Goal: Answer question/provide support: Share knowledge or assist other users

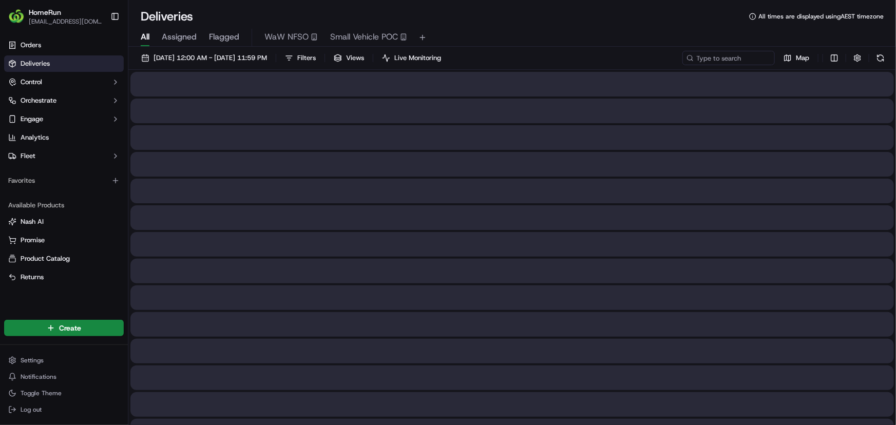
click at [222, 42] on span "Flagged" at bounding box center [224, 37] width 30 height 12
click at [224, 38] on span "Flagged" at bounding box center [224, 37] width 30 height 12
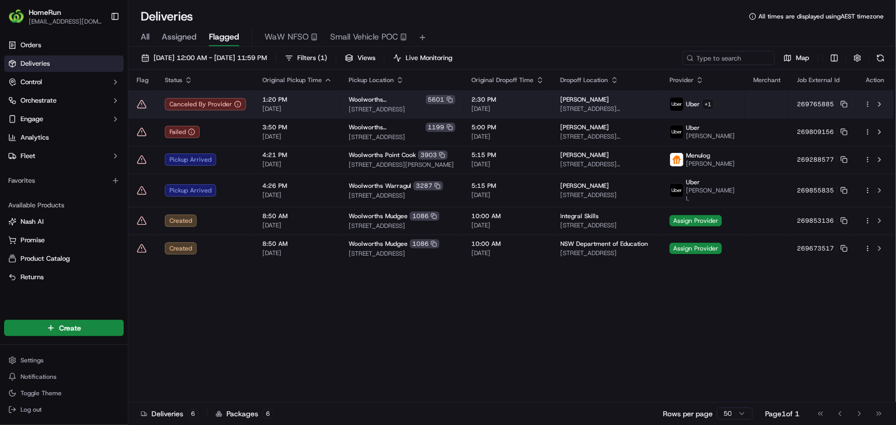
click at [446, 114] on td "[GEOGRAPHIC_DATA] [STREET_ADDRESS]" at bounding box center [401, 104] width 123 height 28
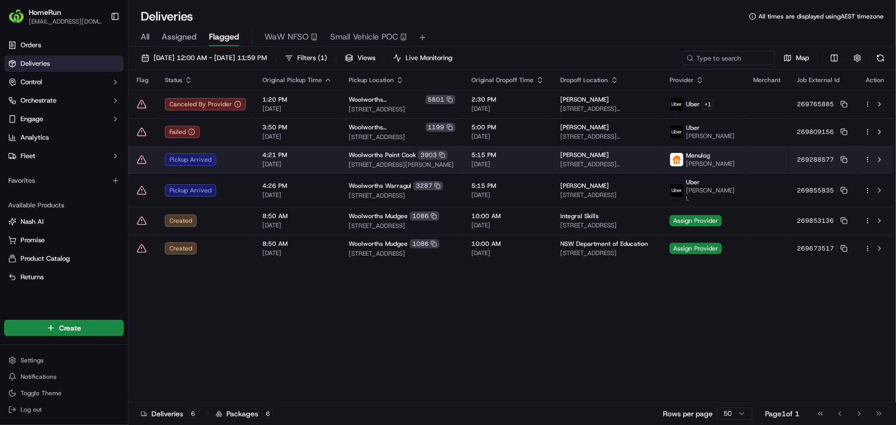
click at [142, 159] on icon at bounding box center [142, 160] width 0 height 2
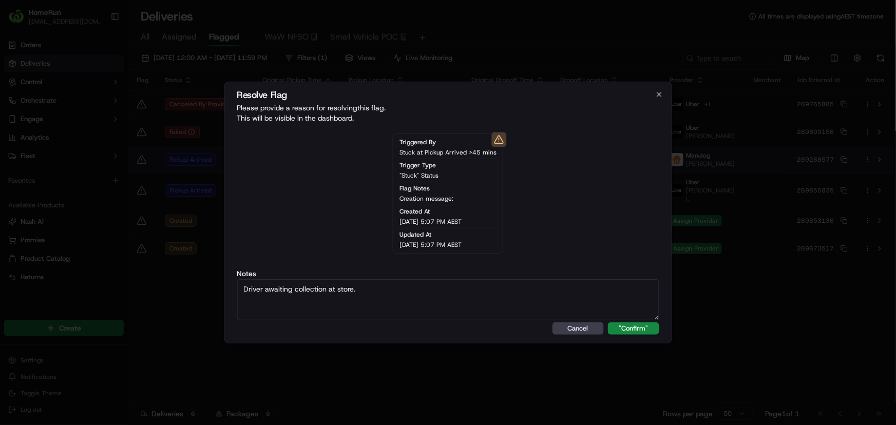
type textarea "Driver awaiting collection at store."
click at [608, 322] on button ""Confirm"" at bounding box center [633, 328] width 51 height 12
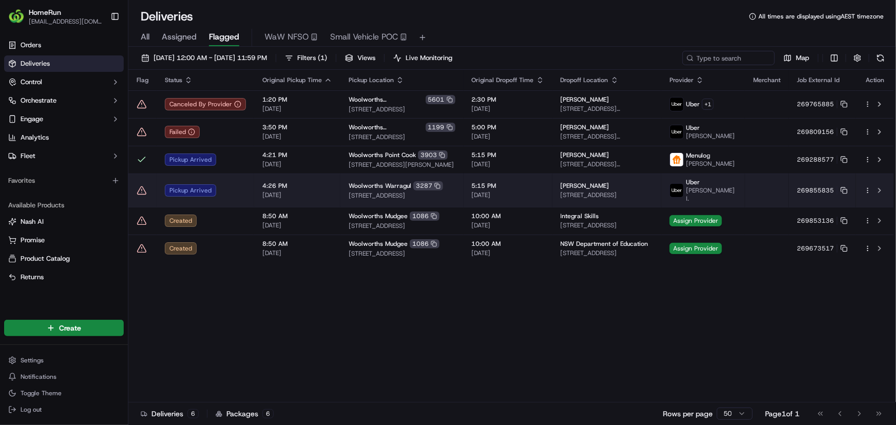
click at [141, 188] on icon at bounding box center [142, 190] width 10 height 10
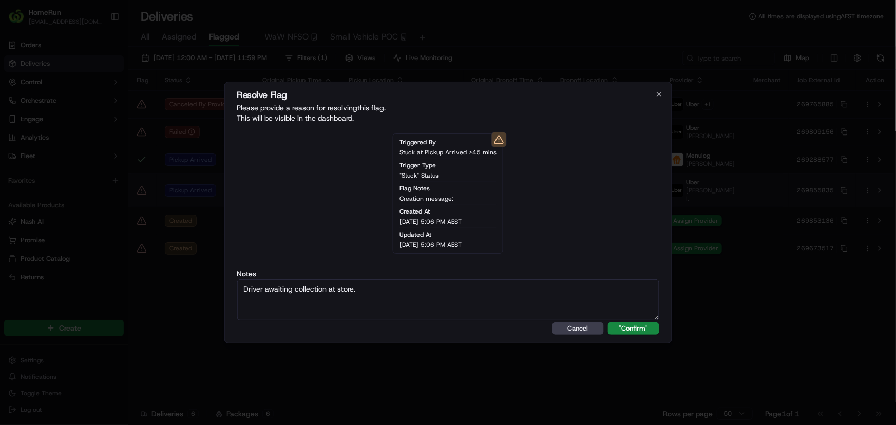
type textarea "Driver awaiting collection at store."
click at [608, 322] on button ""Confirm"" at bounding box center [633, 328] width 51 height 12
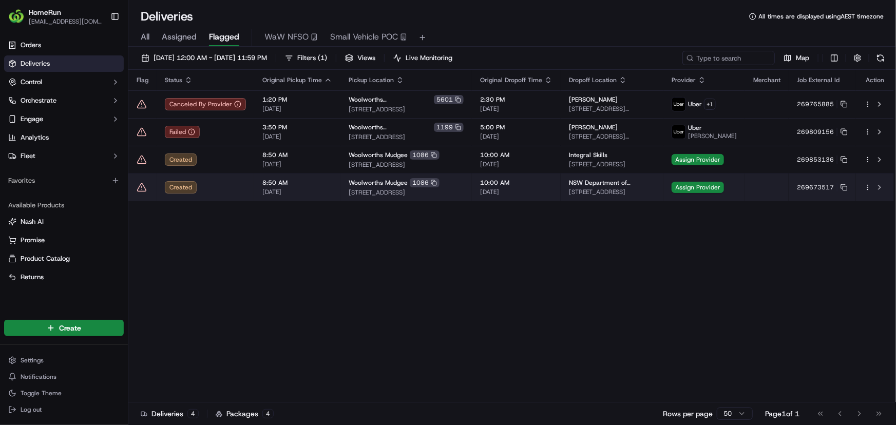
click at [349, 187] on div "Woolworths Mudgee 1086 [STREET_ADDRESS]" at bounding box center [406, 187] width 115 height 18
click at [843, 185] on icon at bounding box center [843, 187] width 7 height 7
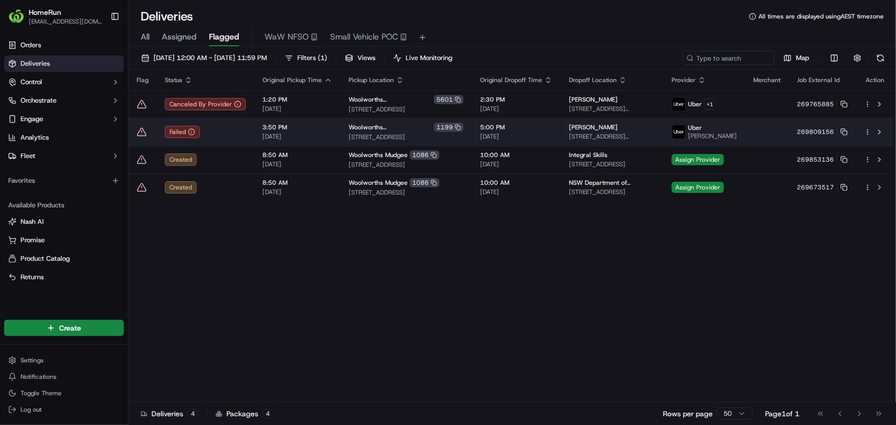
click at [236, 132] on div "Failed" at bounding box center [205, 132] width 81 height 12
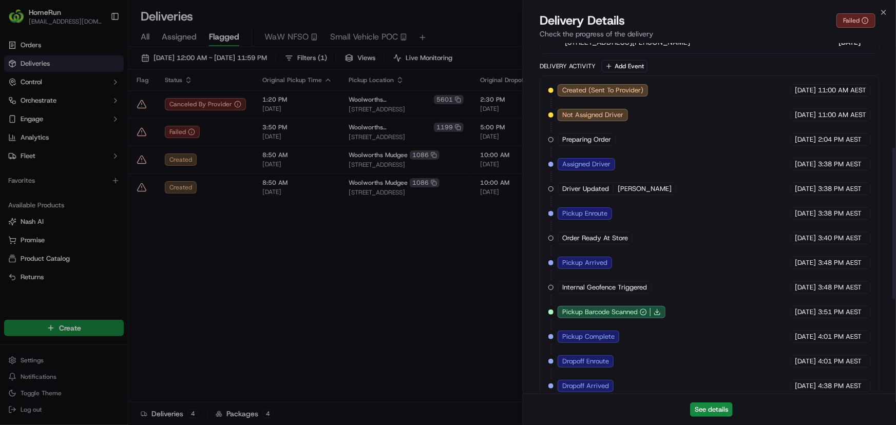
scroll to position [461, 0]
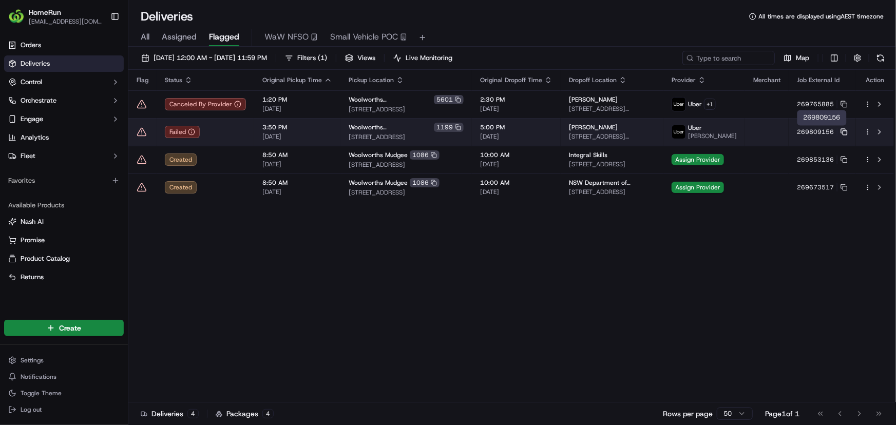
click at [842, 130] on icon at bounding box center [843, 131] width 7 height 7
click at [145, 129] on icon at bounding box center [142, 132] width 10 height 10
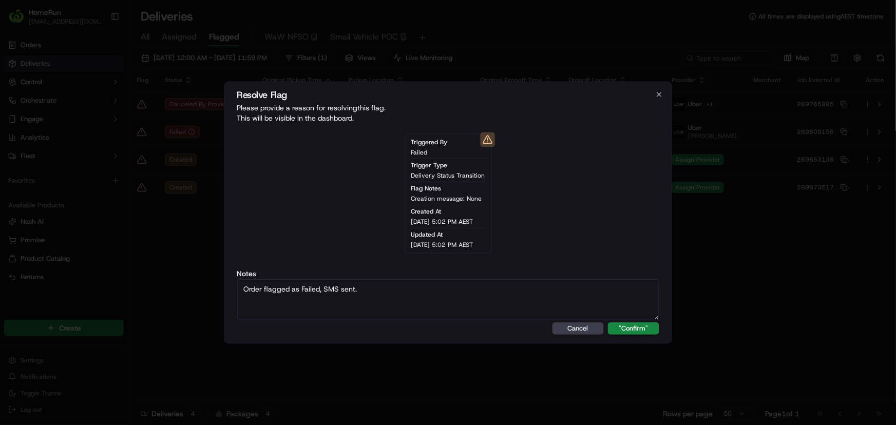
type textarea "Order flagged as Failed, SMS sent."
click at [608, 322] on button ""Confirm"" at bounding box center [633, 328] width 51 height 12
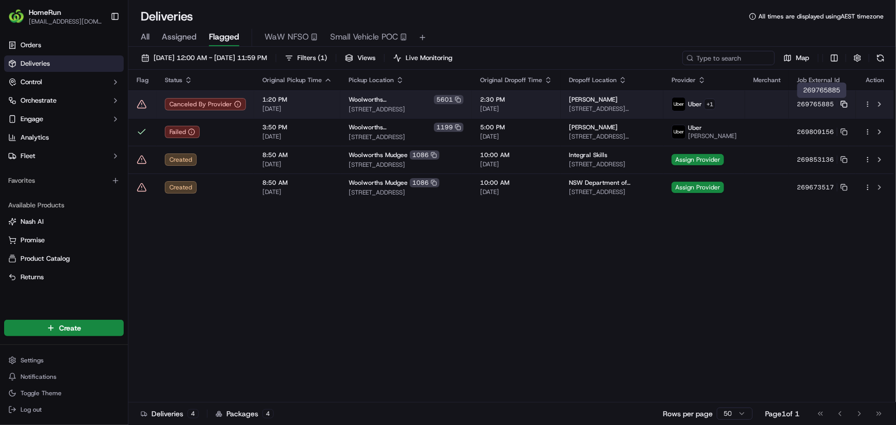
click at [841, 102] on icon at bounding box center [843, 103] width 4 height 4
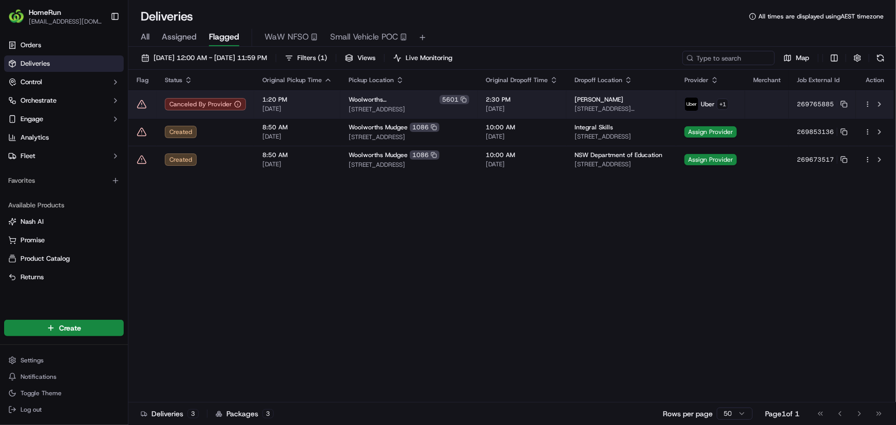
click at [137, 106] on icon at bounding box center [142, 104] width 10 height 10
click at [139, 103] on icon at bounding box center [142, 104] width 10 height 10
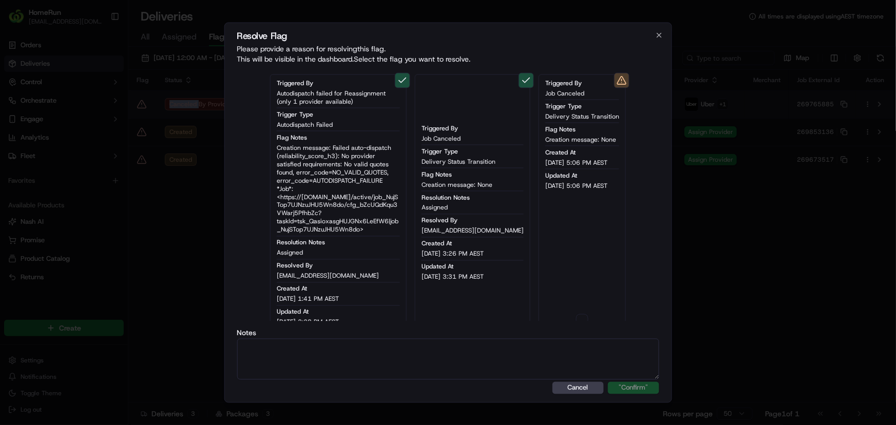
type button "on"
drag, startPoint x: 468, startPoint y: 382, endPoint x: 466, endPoint y: 365, distance: 17.1
click at [467, 375] on div "Resolve Flag Please provide a reason for resolving this flag . This will be vis…" at bounding box center [448, 213] width 448 height 380
click at [466, 365] on textarea at bounding box center [448, 358] width 422 height 41
paste textarea "Order flagged as canceled, SMS sent."
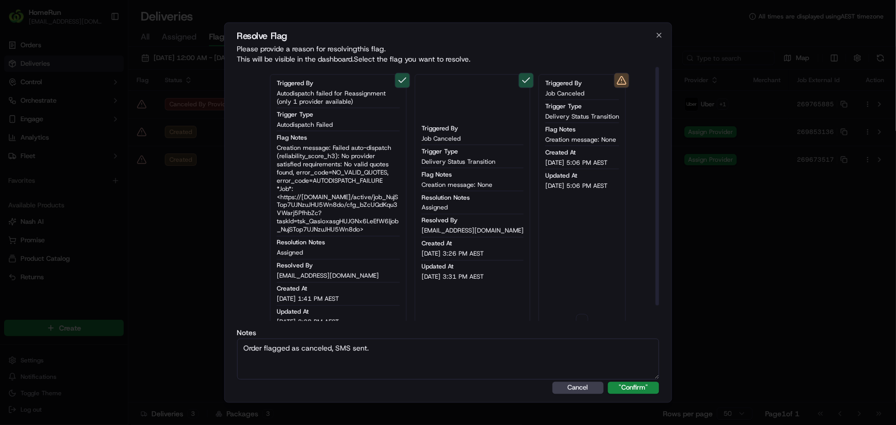
scroll to position [17, 0]
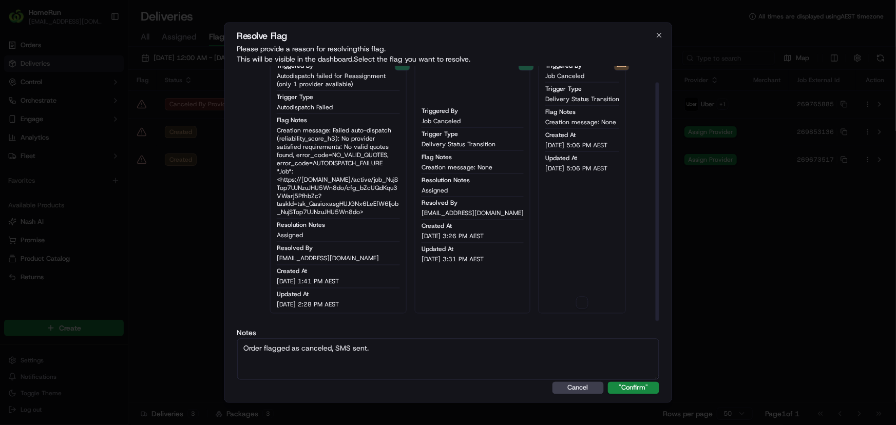
type textarea "Order flagged as canceled, SMS sent."
click at [576, 298] on button "on" at bounding box center [582, 303] width 12 height 12
click at [640, 392] on button ""Confirm"" at bounding box center [633, 387] width 51 height 12
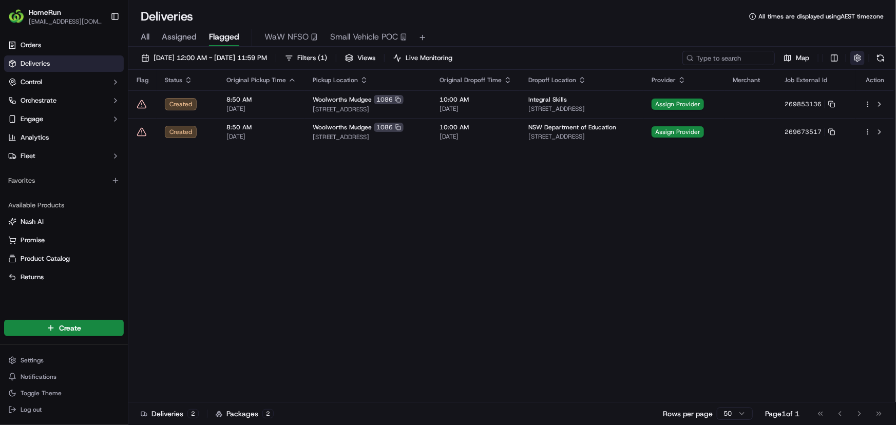
click at [858, 59] on button "button" at bounding box center [857, 58] width 14 height 14
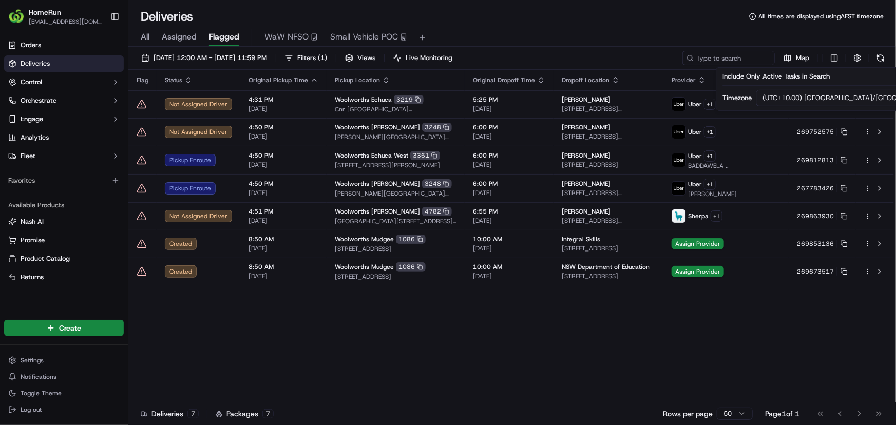
click at [525, 18] on div "Deliveries All times are displayed using AEST timezone" at bounding box center [511, 16] width 767 height 16
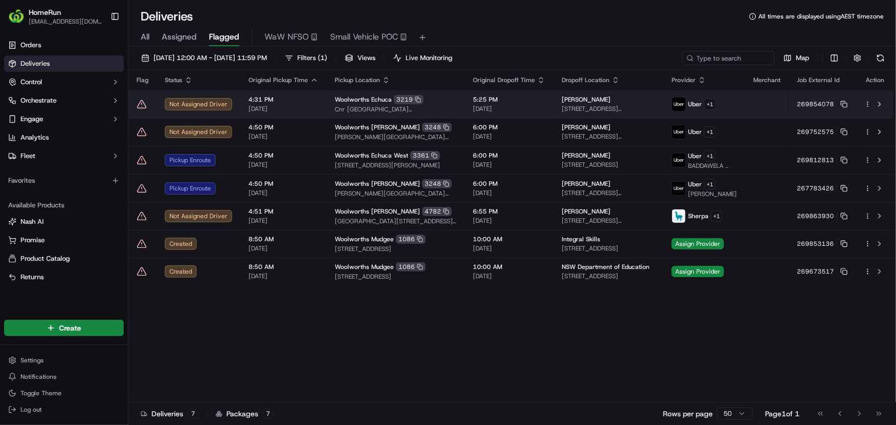
click at [145, 103] on icon at bounding box center [142, 104] width 10 height 10
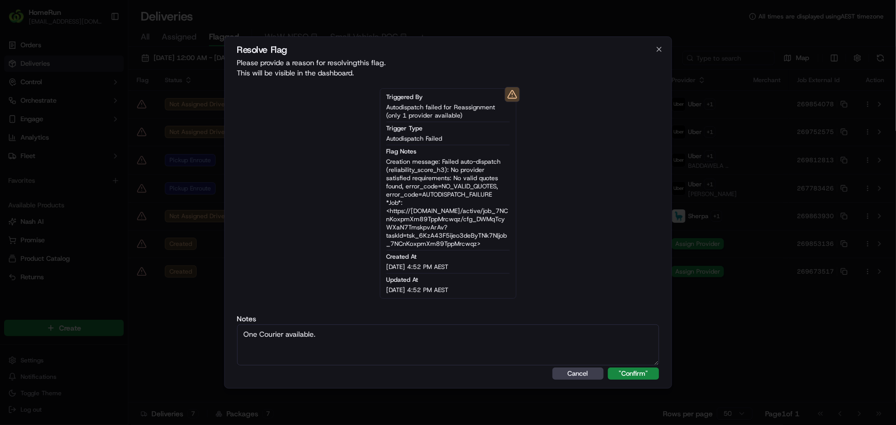
type textarea "One Courier available."
click at [608, 368] on button ""Confirm"" at bounding box center [633, 374] width 51 height 12
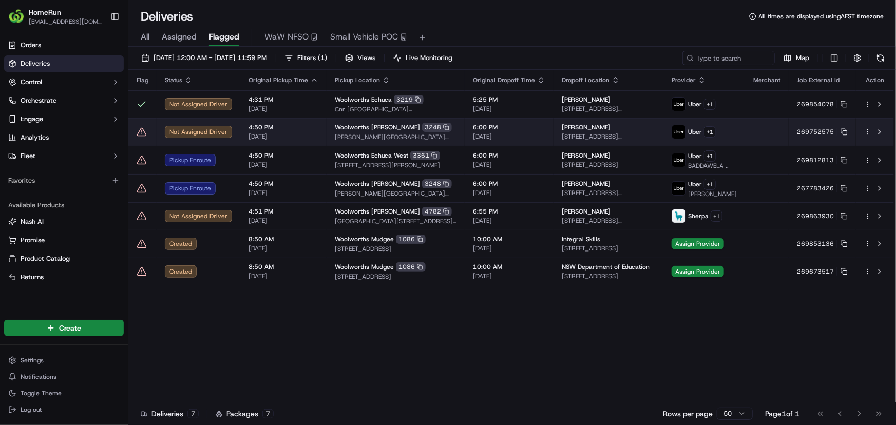
click at [142, 131] on icon at bounding box center [142, 132] width 0 height 2
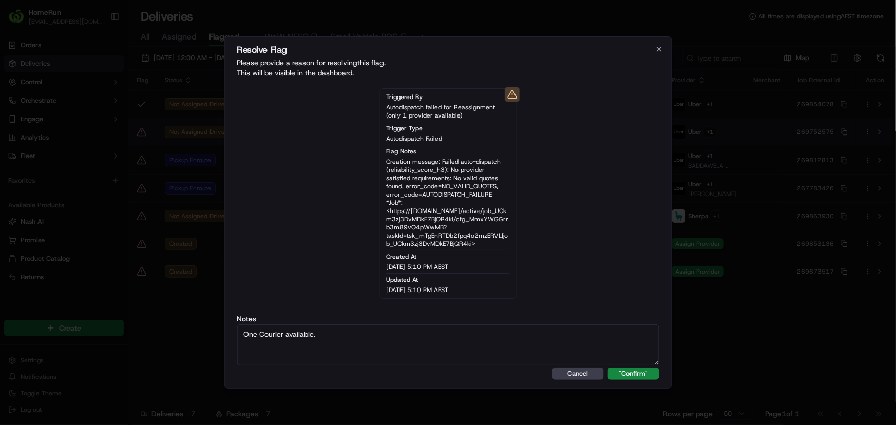
type textarea "One Courier available."
click at [608, 368] on button ""Confirm"" at bounding box center [633, 374] width 51 height 12
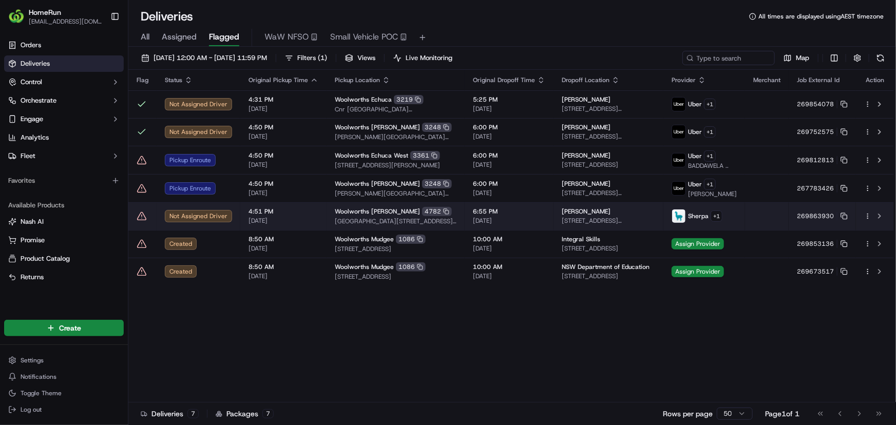
click at [143, 220] on icon at bounding box center [142, 216] width 9 height 8
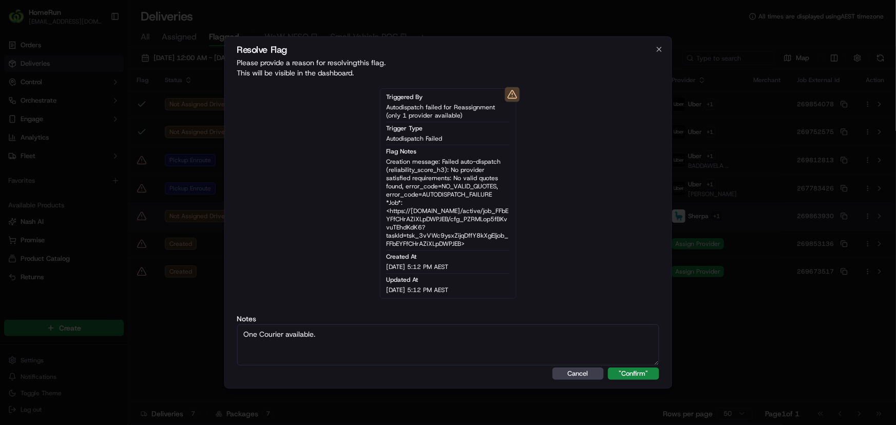
type textarea "One Courier available."
click at [608, 368] on button ""Confirm"" at bounding box center [633, 374] width 51 height 12
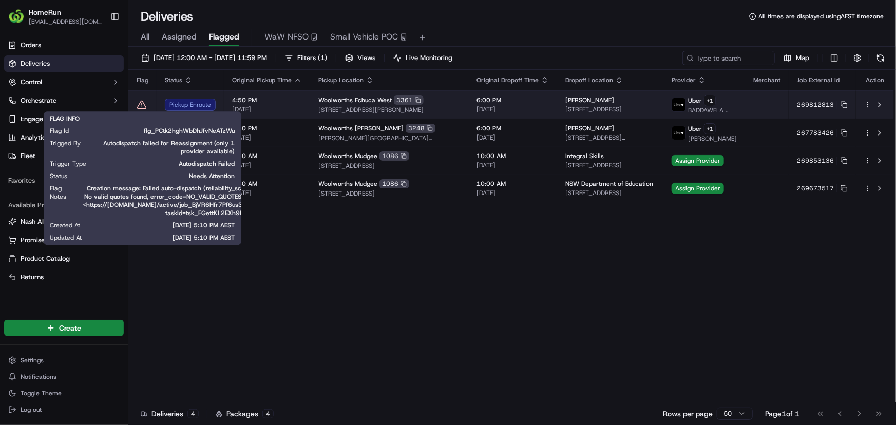
click at [140, 105] on icon at bounding box center [142, 105] width 10 height 10
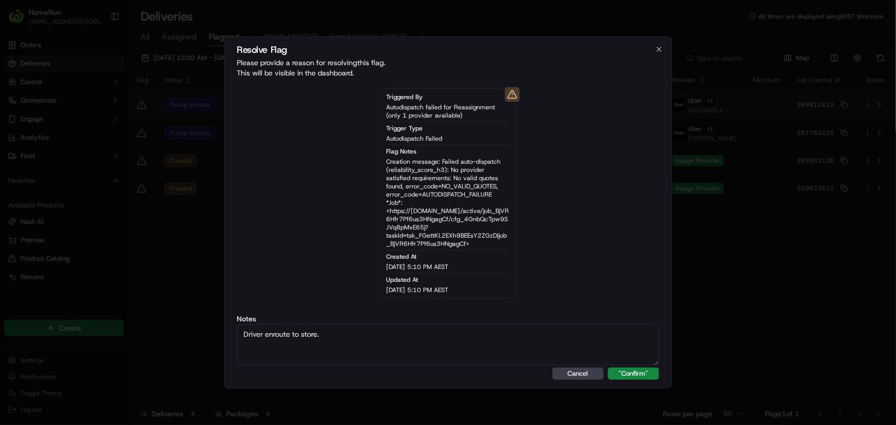
type textarea "Driver enroute to store."
click at [608, 368] on button ""Confirm"" at bounding box center [633, 374] width 51 height 12
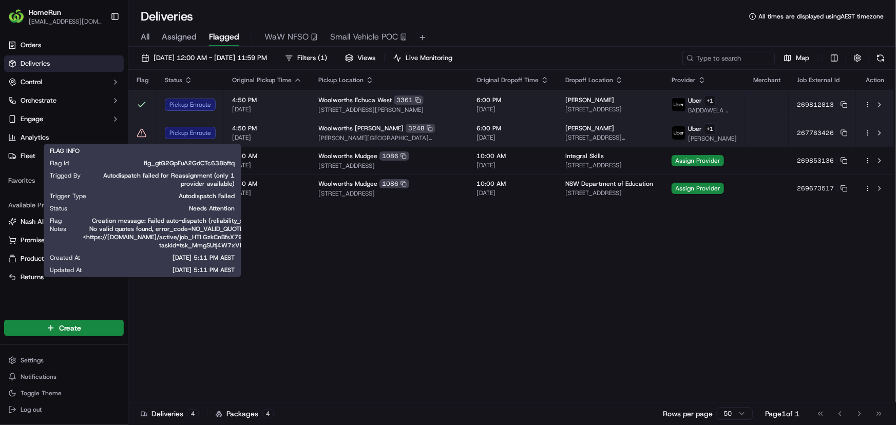
click at [142, 133] on icon at bounding box center [142, 132] width 0 height 2
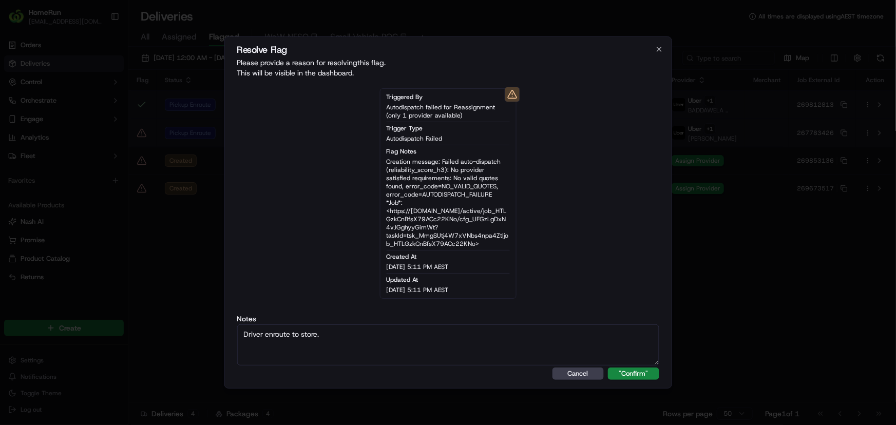
type textarea "Driver enroute to store."
click at [608, 368] on button ""Confirm"" at bounding box center [633, 374] width 51 height 12
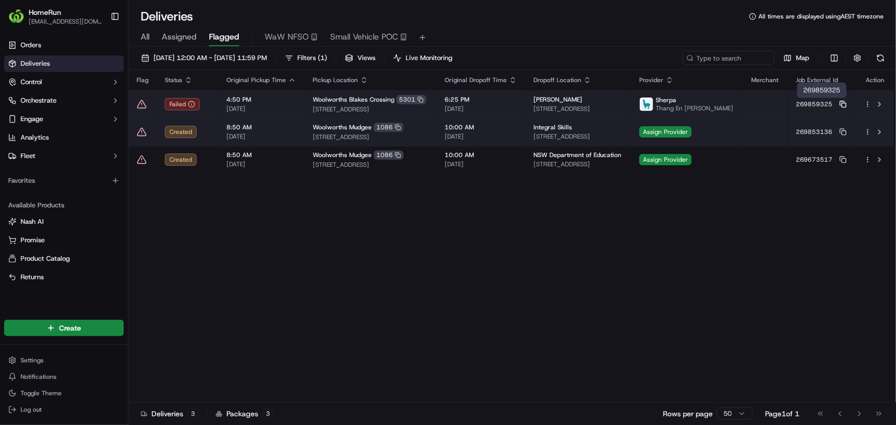
click at [843, 105] on icon at bounding box center [842, 104] width 7 height 7
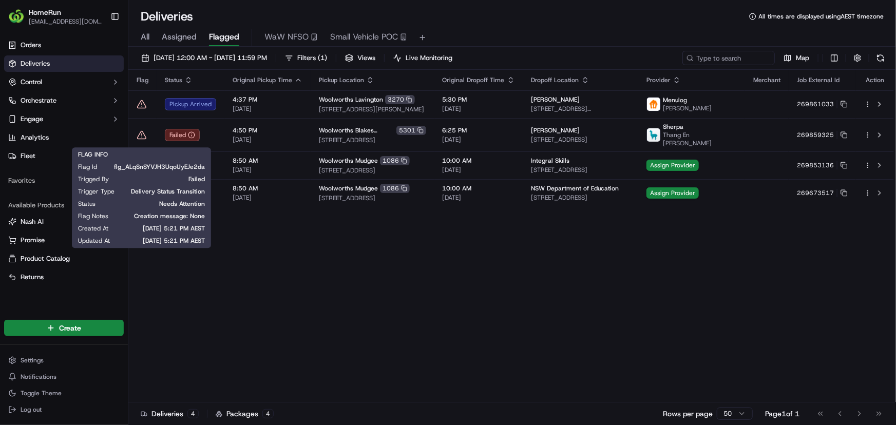
click at [139, 138] on icon at bounding box center [142, 135] width 10 height 10
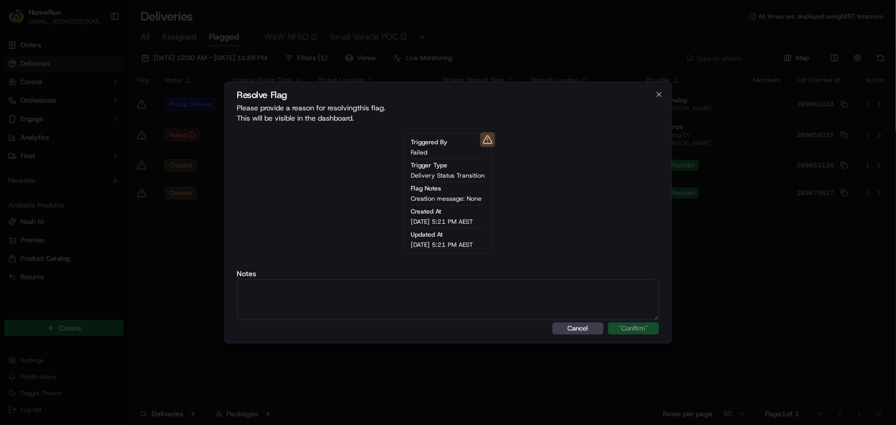
click at [416, 286] on textarea at bounding box center [448, 299] width 422 height 41
paste textarea "Order flagged as Failed, SMS sent."
type textarea "Order flagged as Failed, SMS sent."
click at [608, 322] on button ""Confirm"" at bounding box center [633, 328] width 51 height 12
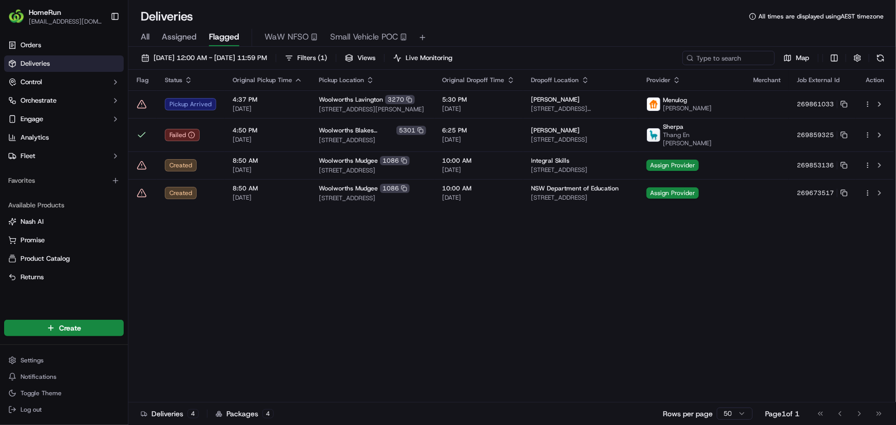
click at [141, 106] on icon at bounding box center [142, 104] width 10 height 10
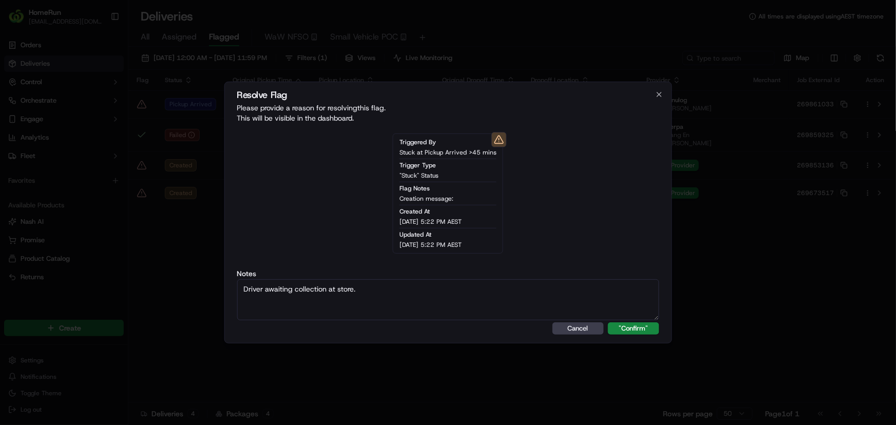
type textarea "Driver awaiting collection at store."
click at [608, 322] on button ""Confirm"" at bounding box center [633, 328] width 51 height 12
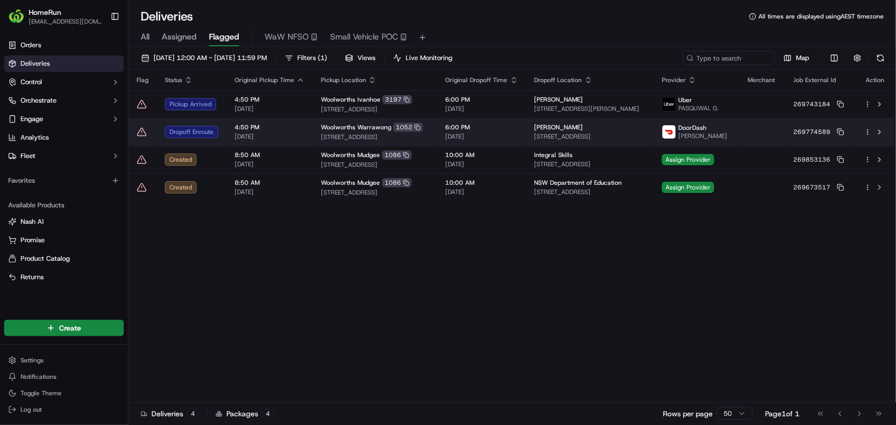
click at [245, 130] on span "4:50 PM" at bounding box center [270, 127] width 70 height 8
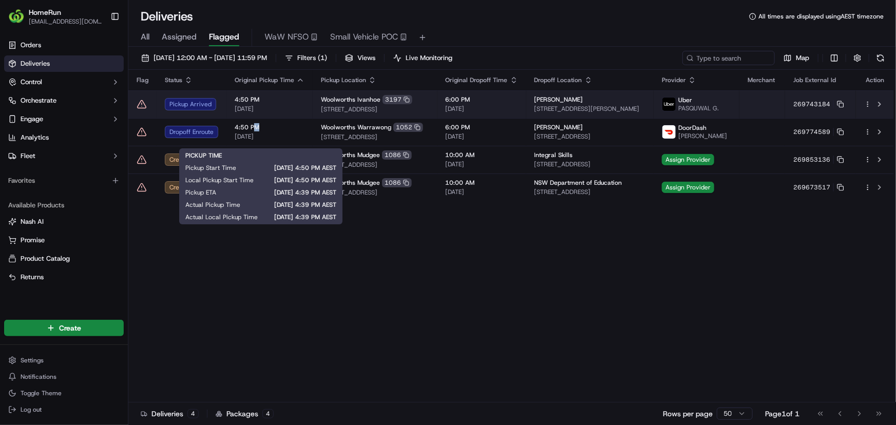
drag, startPoint x: 256, startPoint y: 123, endPoint x: 174, endPoint y: 115, distance: 82.0
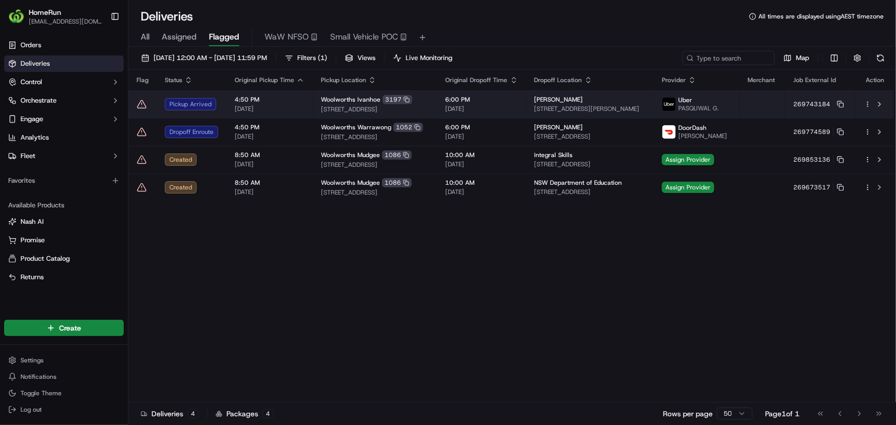
click at [140, 105] on icon at bounding box center [142, 104] width 9 height 8
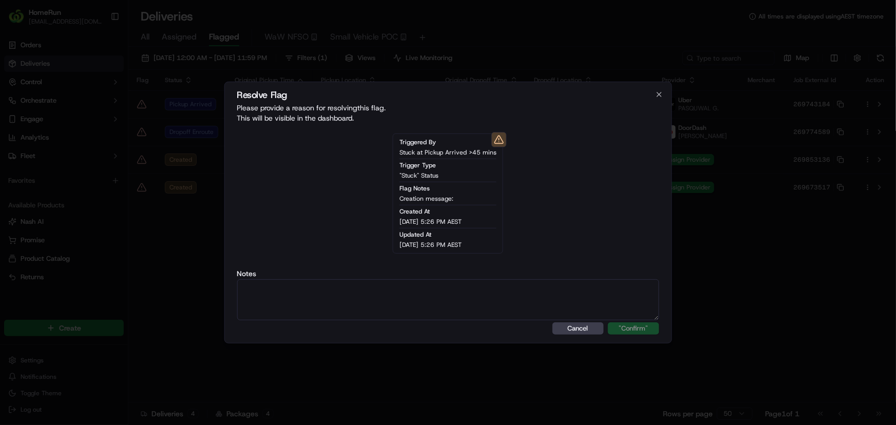
click at [513, 298] on textarea at bounding box center [448, 299] width 422 height 41
type textarea "Driver awaiting collection at store."
click at [639, 326] on button ""Confirm"" at bounding box center [633, 328] width 51 height 12
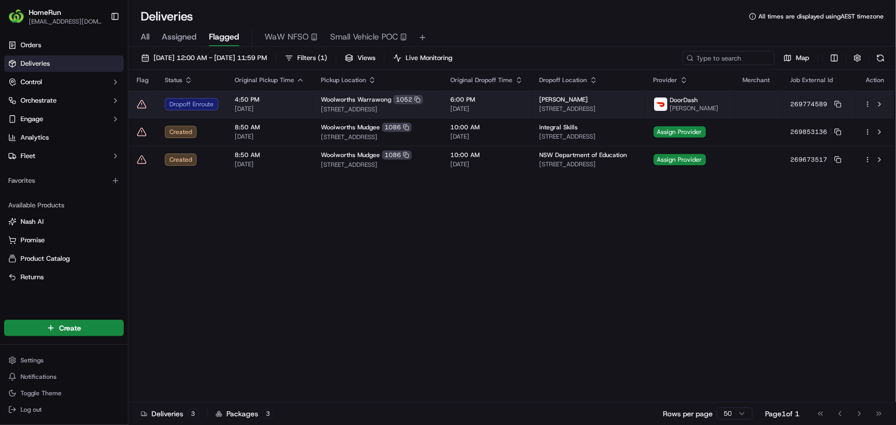
click at [142, 102] on icon at bounding box center [142, 104] width 10 height 10
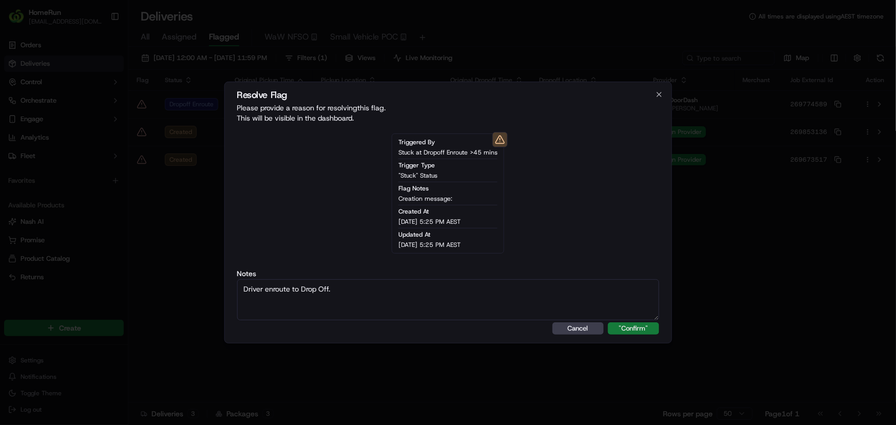
type textarea "Driver enroute to Drop Off."
click at [627, 325] on button ""Confirm"" at bounding box center [633, 328] width 51 height 12
